Goal: Information Seeking & Learning: Learn about a topic

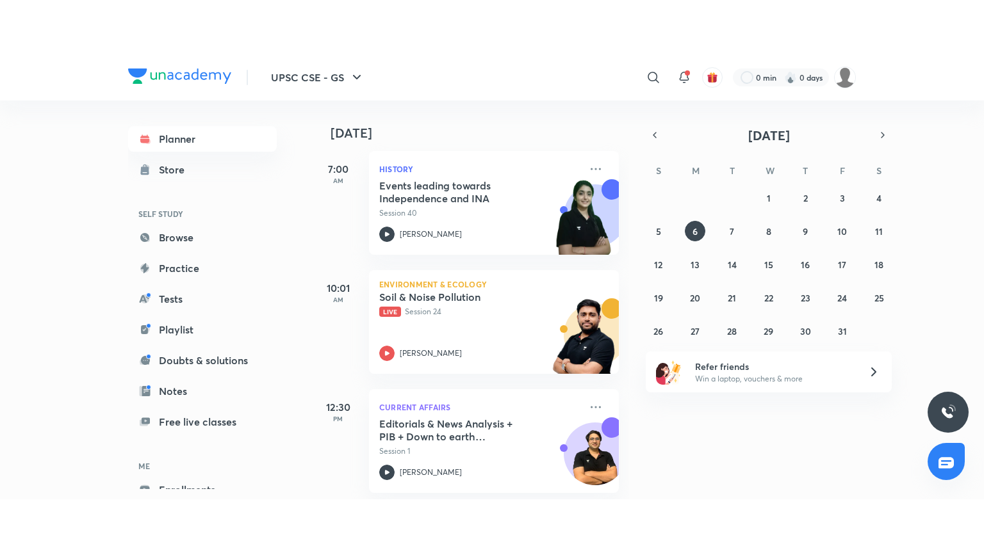
scroll to position [208, 0]
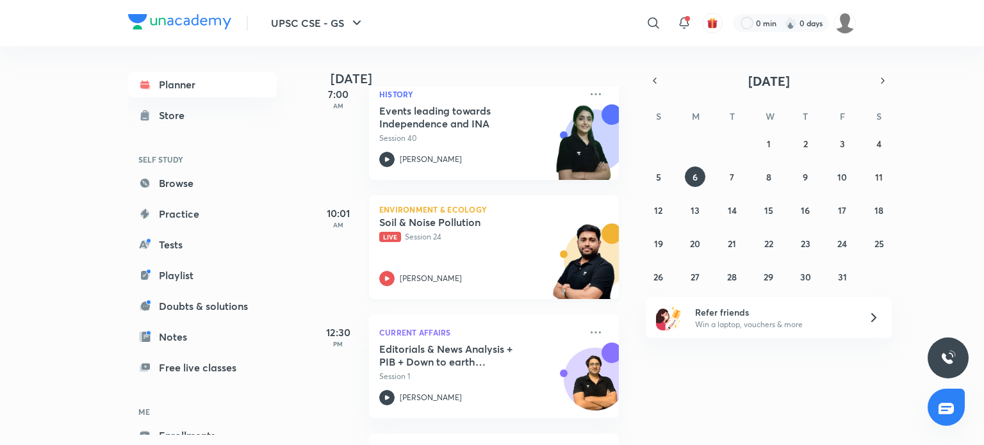
click at [394, 273] on div at bounding box center [386, 278] width 15 height 15
